Goal: Information Seeking & Learning: Get advice/opinions

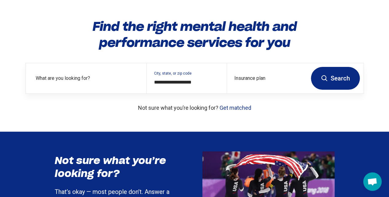
scroll to position [42, 0]
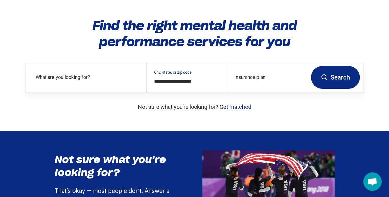
click at [84, 81] on label "What are you looking for?" at bounding box center [87, 77] width 103 height 7
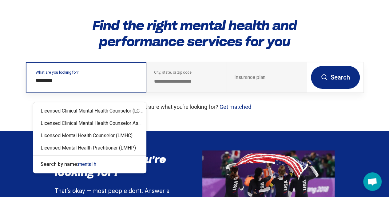
type input "**********"
click at [94, 110] on div "Licensed Clinical Mental Health Counselor (LCMHC)" at bounding box center [89, 111] width 113 height 12
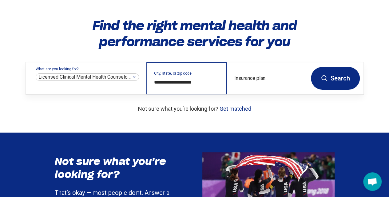
click at [209, 86] on input "**********" at bounding box center [186, 81] width 65 height 7
click at [202, 86] on input "**********" at bounding box center [186, 81] width 65 height 7
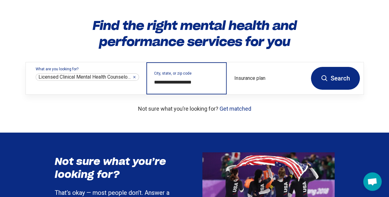
click at [202, 86] on input "**********" at bounding box center [186, 81] width 65 height 7
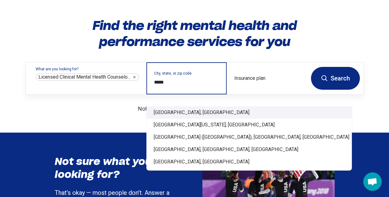
click at [180, 113] on div "[GEOGRAPHIC_DATA], [GEOGRAPHIC_DATA]" at bounding box center [249, 112] width 206 height 12
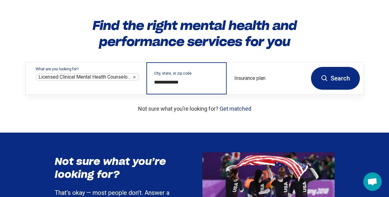
type input "**********"
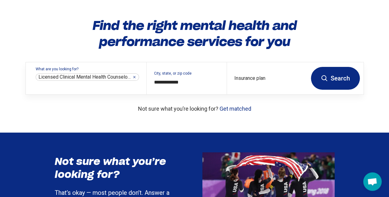
click at [332, 84] on button "Search" at bounding box center [335, 78] width 49 height 23
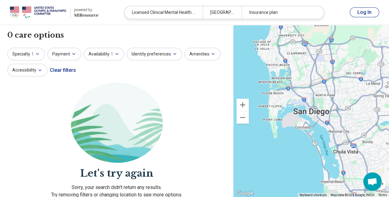
click at [65, 56] on button "Payment" at bounding box center [64, 54] width 34 height 13
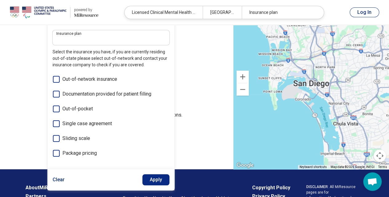
scroll to position [80, 0]
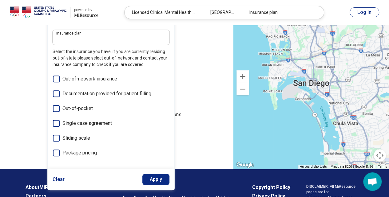
click at [56, 76] on icon at bounding box center [56, 78] width 7 height 7
click at [55, 94] on icon at bounding box center [56, 93] width 7 height 7
click at [55, 105] on icon at bounding box center [56, 108] width 7 height 7
click at [55, 124] on icon at bounding box center [56, 123] width 7 height 7
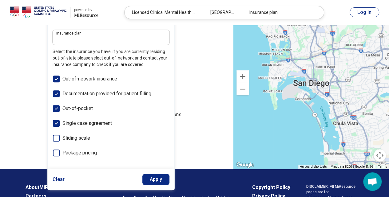
click at [56, 140] on icon at bounding box center [56, 137] width 7 height 7
click at [56, 152] on icon at bounding box center [56, 152] width 7 height 7
click at [151, 182] on button "Apply" at bounding box center [155, 179] width 27 height 11
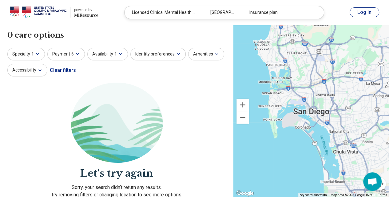
click at [114, 53] on span "1" at bounding box center [115, 54] width 2 height 6
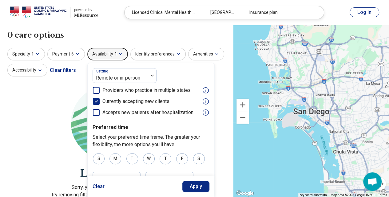
click at [93, 91] on icon at bounding box center [96, 90] width 7 height 7
click at [95, 114] on icon at bounding box center [96, 112] width 7 height 7
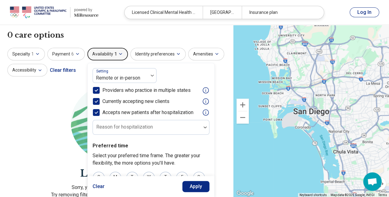
click at [196, 186] on button "Apply" at bounding box center [195, 186] width 27 height 11
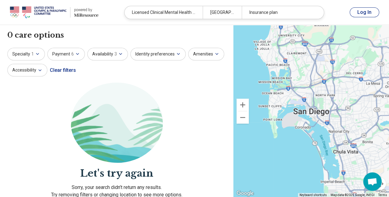
click at [177, 54] on icon "button" at bounding box center [178, 53] width 2 height 1
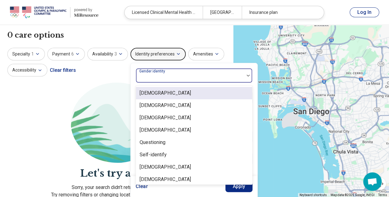
click at [178, 71] on div at bounding box center [190, 76] width 108 height 14
click at [172, 94] on div "[DEMOGRAPHIC_DATA]" at bounding box center [194, 93] width 116 height 12
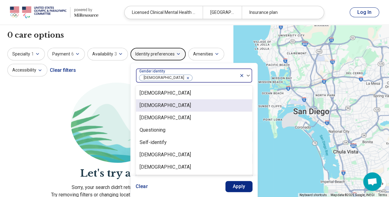
click at [240, 186] on button "Apply" at bounding box center [239, 186] width 27 height 11
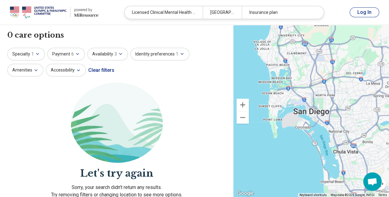
click at [38, 68] on icon "button" at bounding box center [36, 70] width 5 height 5
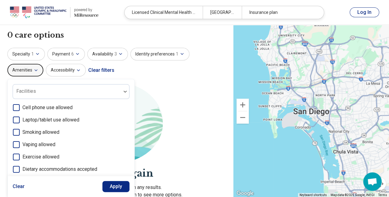
click at [20, 104] on icon at bounding box center [16, 107] width 7 height 7
click at [20, 116] on icon at bounding box center [16, 119] width 7 height 7
click at [20, 129] on icon at bounding box center [16, 132] width 7 height 7
click at [20, 141] on icon at bounding box center [16, 144] width 7 height 7
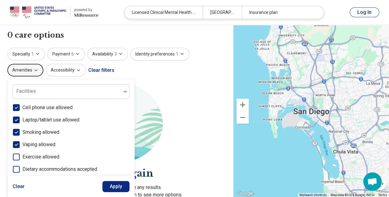
click at [20, 153] on icon at bounding box center [16, 156] width 7 height 7
click at [20, 166] on icon at bounding box center [16, 169] width 7 height 7
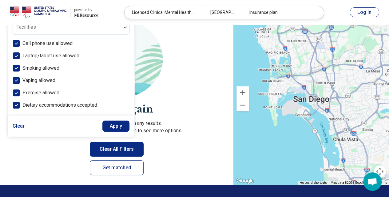
scroll to position [64, 0]
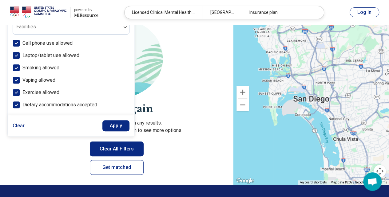
click at [130, 120] on button "Apply" at bounding box center [115, 125] width 27 height 11
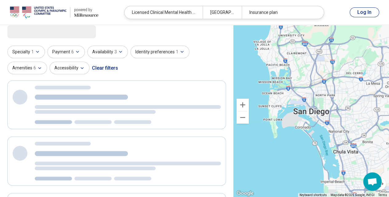
scroll to position [1, 0]
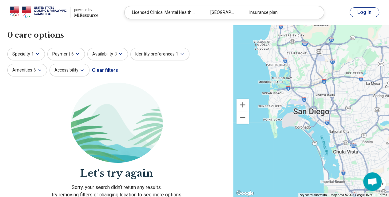
click at [74, 71] on button "Accessibility" at bounding box center [70, 70] width 40 height 13
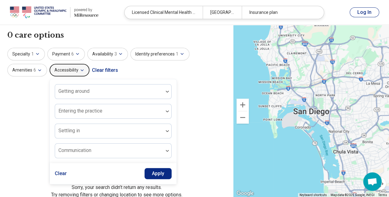
click at [166, 173] on button "Apply" at bounding box center [158, 173] width 27 height 11
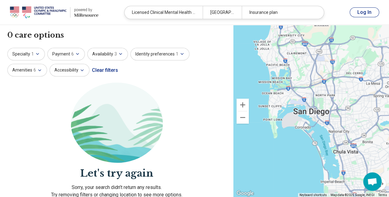
click at [272, 13] on div "Insurance plan" at bounding box center [281, 12] width 78 height 13
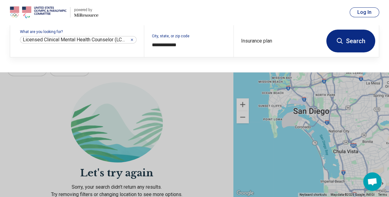
click at [267, 39] on div "Insurance plan" at bounding box center [278, 41] width 89 height 32
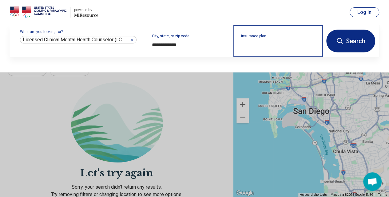
click at [272, 43] on input "Insurance plan" at bounding box center [278, 44] width 74 height 7
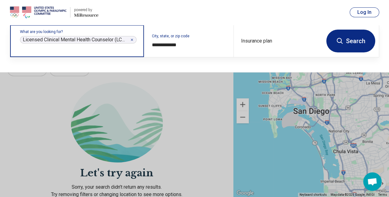
click at [133, 38] on icon "Remove" at bounding box center [132, 40] width 4 height 4
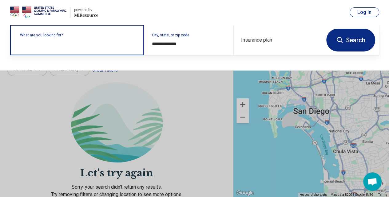
click at [340, 44] on button "Search" at bounding box center [350, 40] width 49 height 23
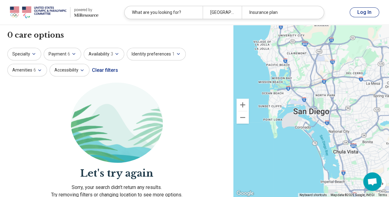
click at [187, 34] on div "0 care options 0 provider s" at bounding box center [116, 35] width 219 height 10
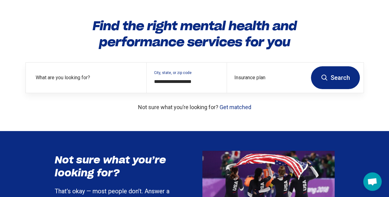
scroll to position [42, 0]
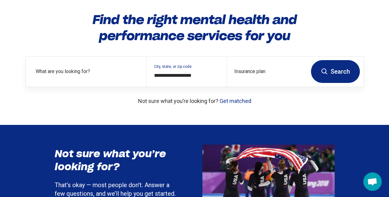
scroll to position [48, 0]
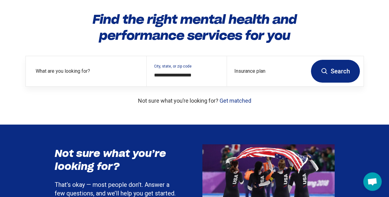
click at [114, 75] on label "What are you looking for?" at bounding box center [87, 70] width 103 height 7
click at [220, 104] on link "Get matched" at bounding box center [236, 100] width 32 height 6
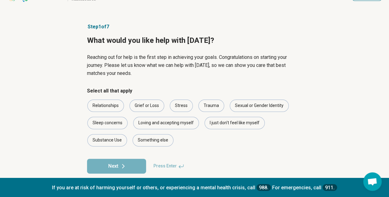
scroll to position [27, 0]
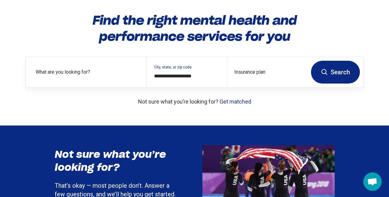
scroll to position [48, 0]
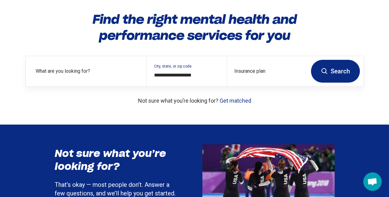
click at [85, 75] on label "What are you looking for?" at bounding box center [87, 70] width 103 height 7
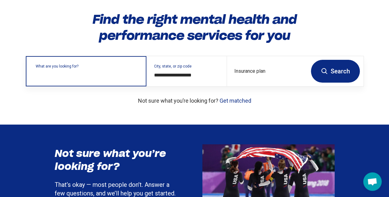
click at [85, 78] on input "text" at bounding box center [87, 73] width 103 height 7
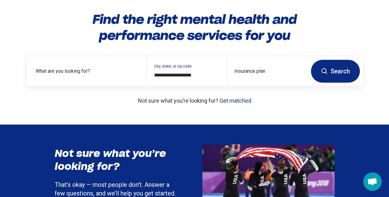
click at [24, 22] on div "**********" at bounding box center [195, 57] width 358 height 93
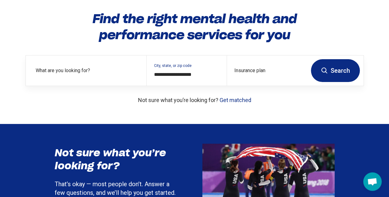
click at [52, 74] on label "What are you looking for?" at bounding box center [87, 70] width 103 height 7
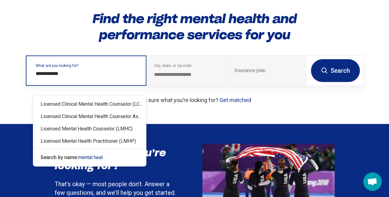
type input "**********"
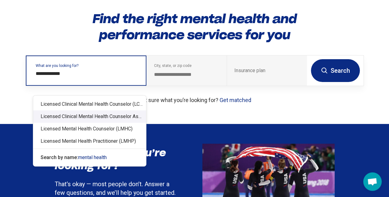
click at [116, 118] on div "Licensed Clinical Mental Health Counselor Associate" at bounding box center [89, 116] width 113 height 12
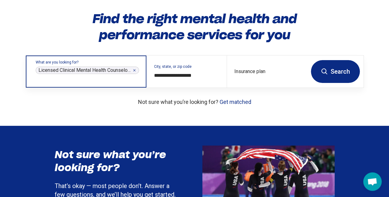
click at [137, 74] on div "Licensed Clinical Mental Health Counselor Associate ******" at bounding box center [87, 69] width 103 height 7
click at [134, 71] on icon "Remove" at bounding box center [135, 70] width 2 height 2
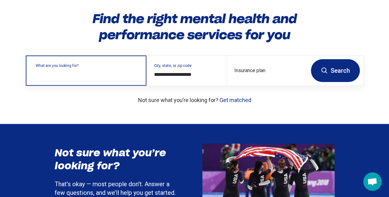
click at [97, 77] on input "text" at bounding box center [87, 73] width 103 height 7
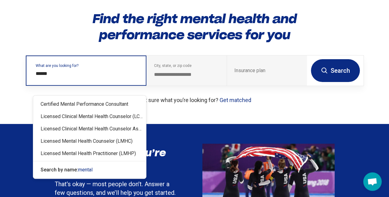
type input "******"
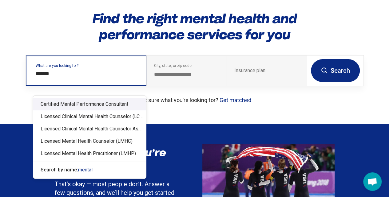
click at [102, 101] on div "Certified Mental Performance Consultant" at bounding box center [89, 104] width 113 height 12
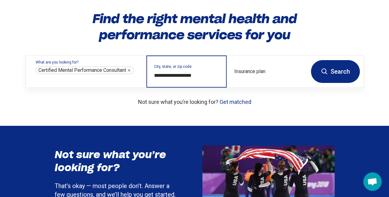
click at [191, 79] on input "**********" at bounding box center [186, 75] width 65 height 7
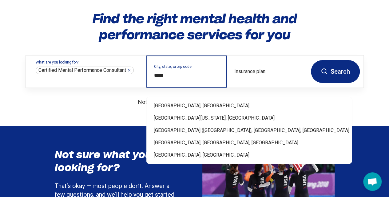
click at [185, 105] on div "[GEOGRAPHIC_DATA], [GEOGRAPHIC_DATA]" at bounding box center [249, 105] width 206 height 12
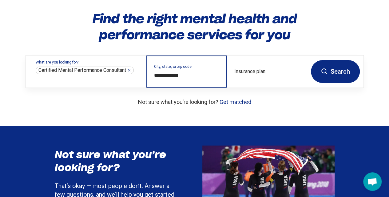
type input "**********"
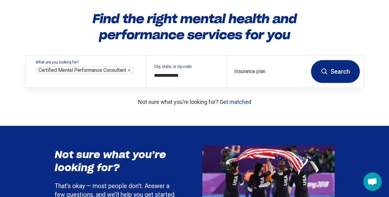
click at [332, 81] on button "Search" at bounding box center [335, 71] width 49 height 23
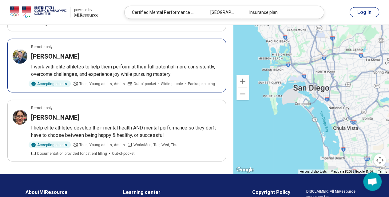
scroll to position [674, 0]
